Goal: Navigation & Orientation: Find specific page/section

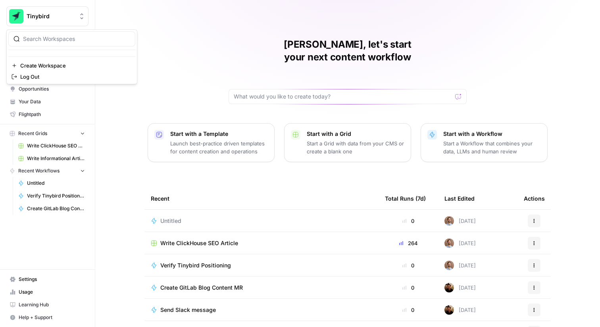
click at [67, 15] on span "Tinybird" at bounding box center [51, 16] width 48 height 8
type input "mage"
click at [58, 62] on span "Magellan Jets" at bounding box center [76, 60] width 105 height 8
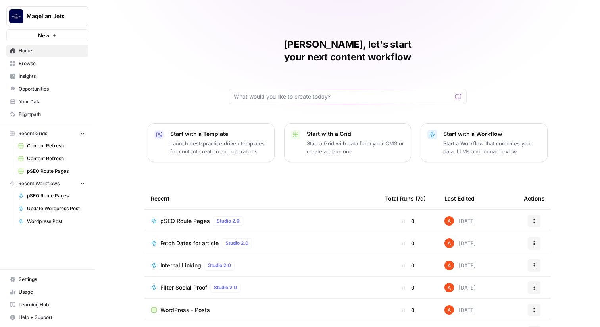
scroll to position [39, 0]
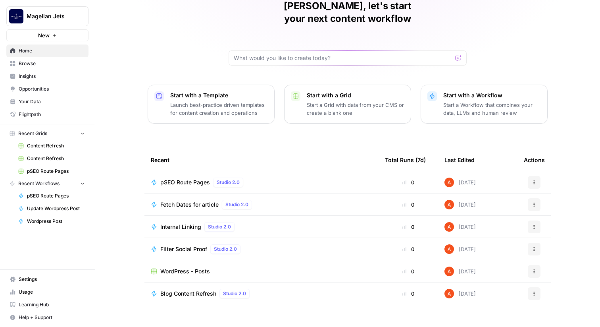
click at [223, 62] on div "[PERSON_NAME], let's start your next content workflow Start with a Template Lau…" at bounding box center [347, 150] width 505 height 378
click at [54, 61] on span "Browse" at bounding box center [52, 63] width 66 height 7
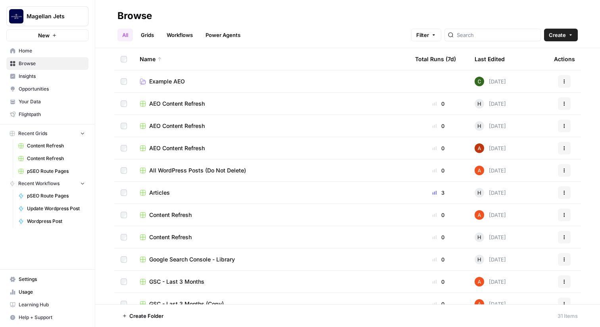
click at [67, 52] on span "Home" at bounding box center [52, 50] width 66 height 7
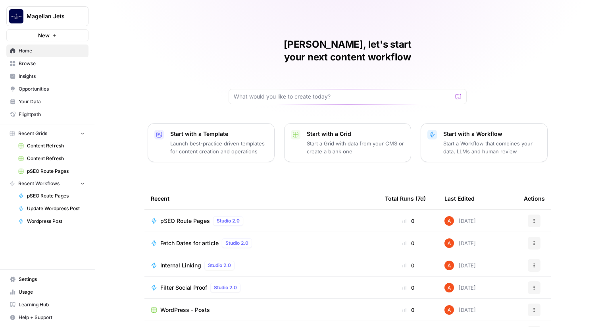
click at [57, 102] on span "Your Data" at bounding box center [52, 101] width 66 height 7
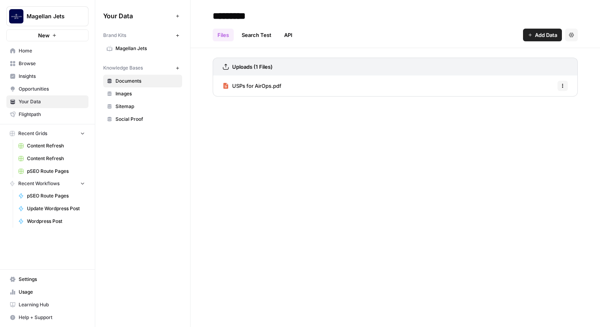
click at [143, 52] on span "Magellan Jets" at bounding box center [147, 48] width 63 height 7
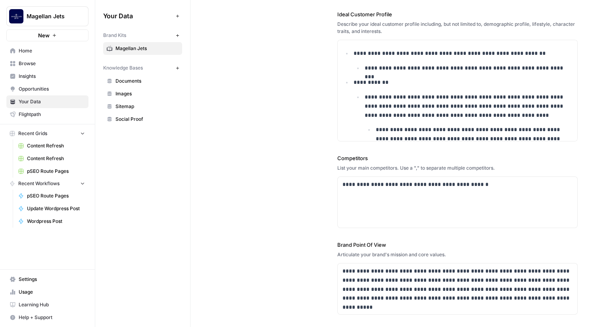
scroll to position [216, 0]
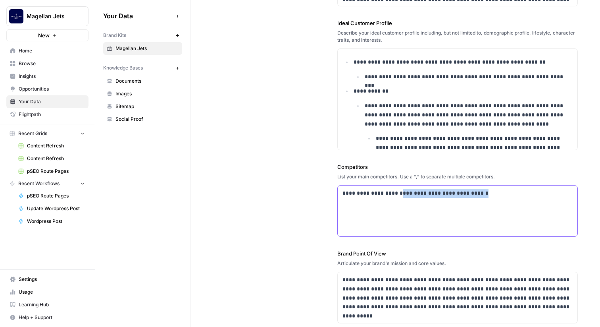
drag, startPoint x: 472, startPoint y: 202, endPoint x: 398, endPoint y: 195, distance: 74.5
click at [398, 195] on div "**********" at bounding box center [458, 210] width 240 height 51
click at [474, 198] on div "**********" at bounding box center [458, 210] width 240 height 51
click at [482, 197] on div "**********" at bounding box center [458, 210] width 240 height 51
click at [81, 73] on span "Insights" at bounding box center [52, 76] width 66 height 7
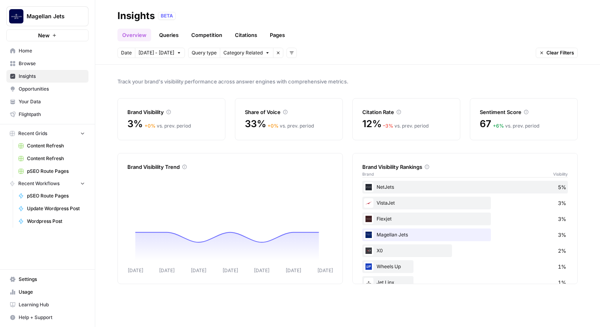
click at [81, 87] on span "Opportunities" at bounding box center [52, 88] width 66 height 7
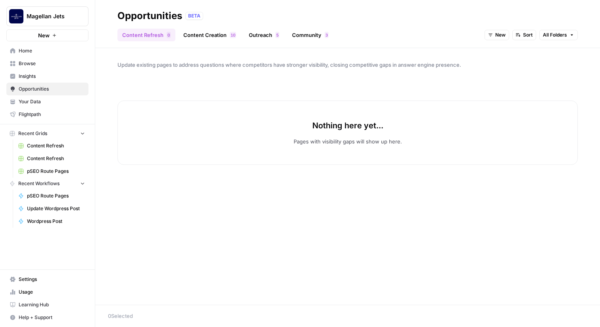
click at [58, 19] on span "Magellan Jets" at bounding box center [51, 16] width 48 height 8
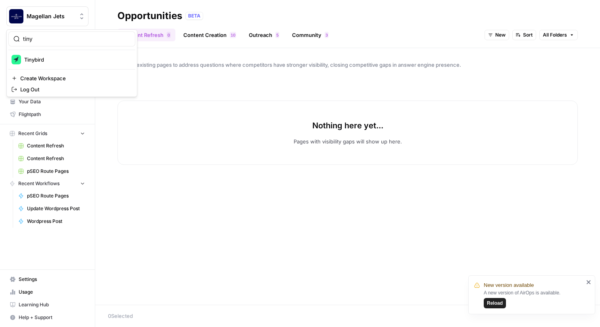
type input "tiny"
click at [49, 59] on span "Tinybird" at bounding box center [76, 60] width 105 height 8
